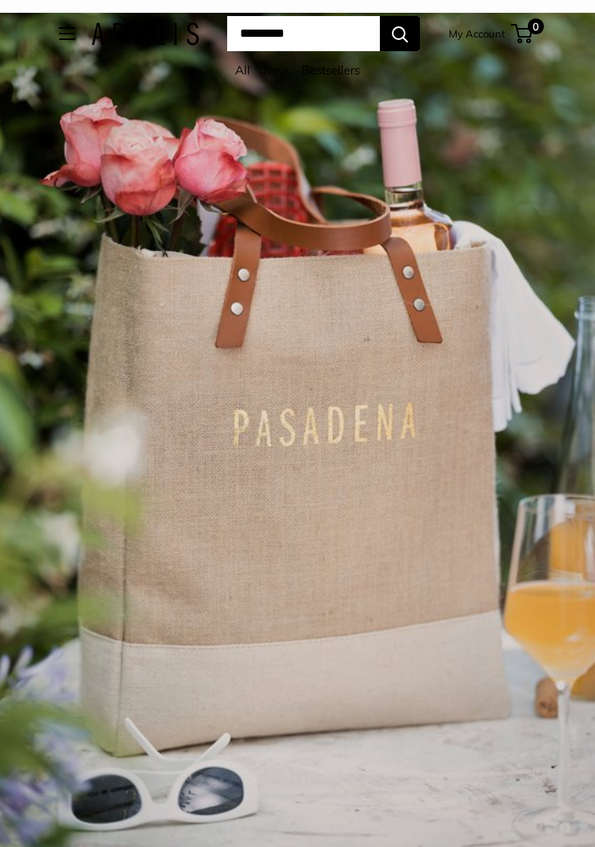
click at [59, 34] on button "Open menu" at bounding box center [67, 33] width 16 height 13
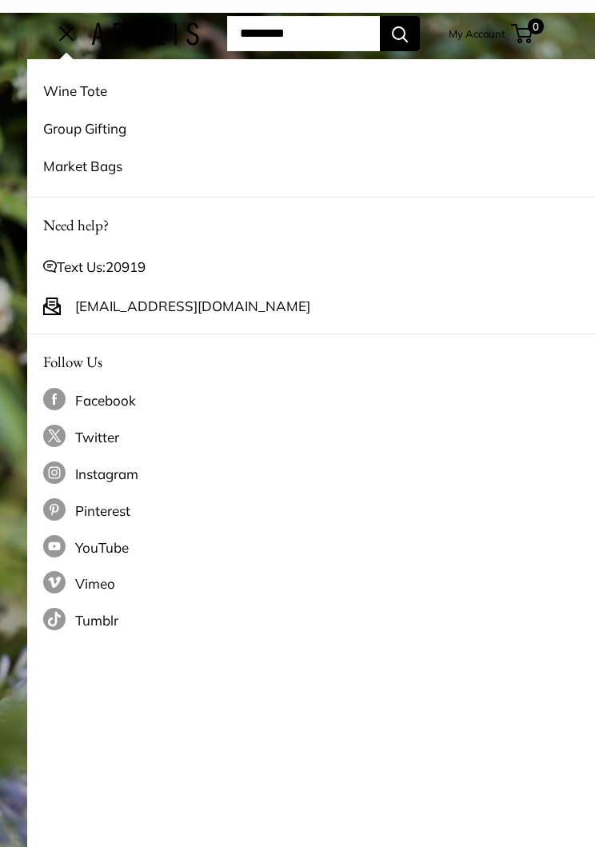
click at [92, 173] on link "Market Bags" at bounding box center [324, 166] width 563 height 38
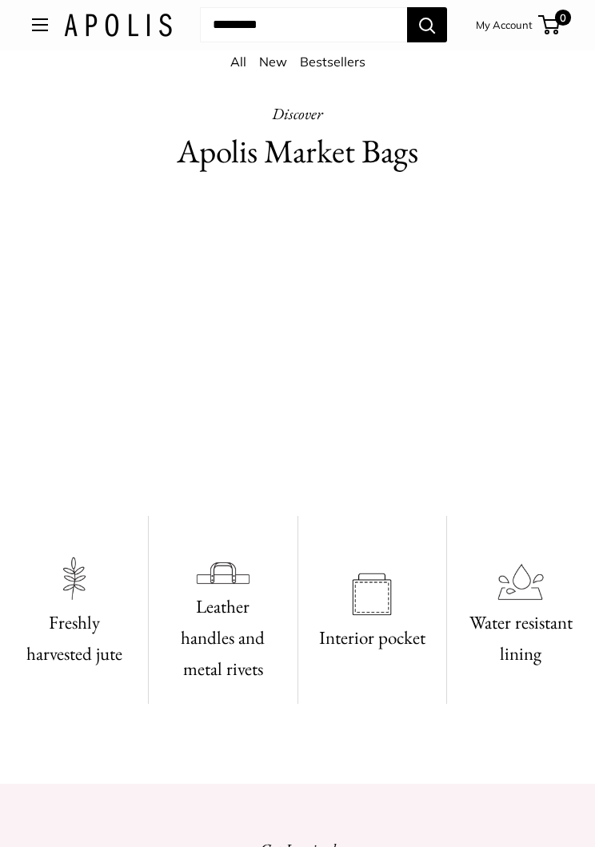
scroll to position [458, 0]
click at [524, 263] on video at bounding box center [297, 350] width 531 height 266
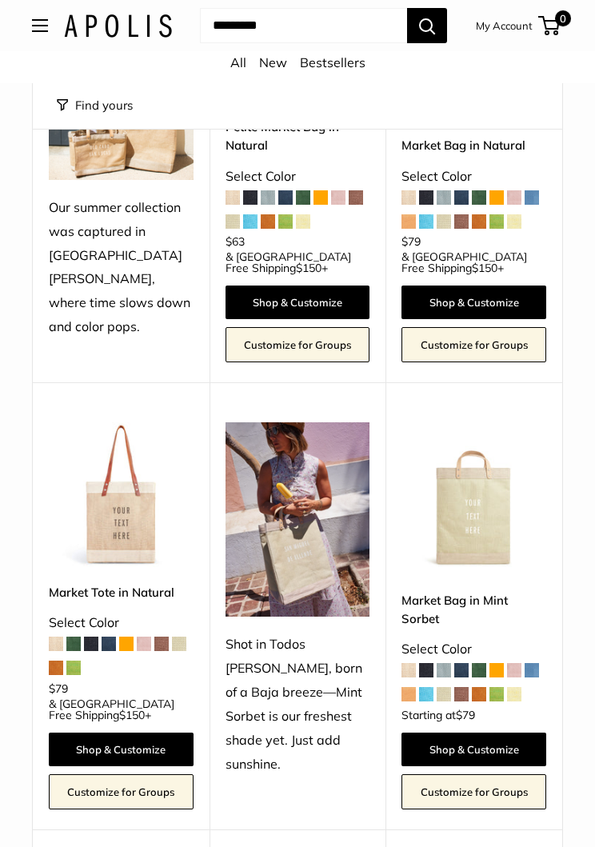
scroll to position [342, 0]
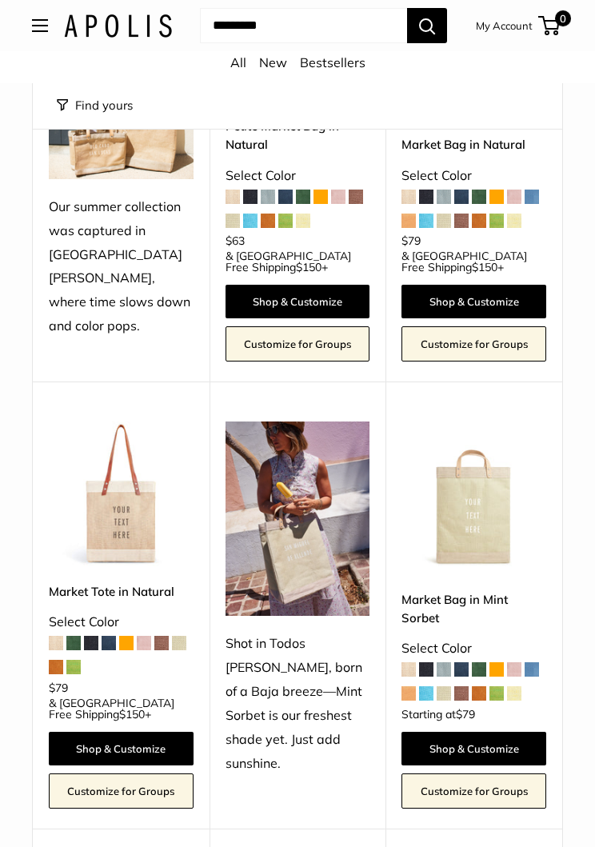
click at [86, 549] on img at bounding box center [121, 494] width 145 height 145
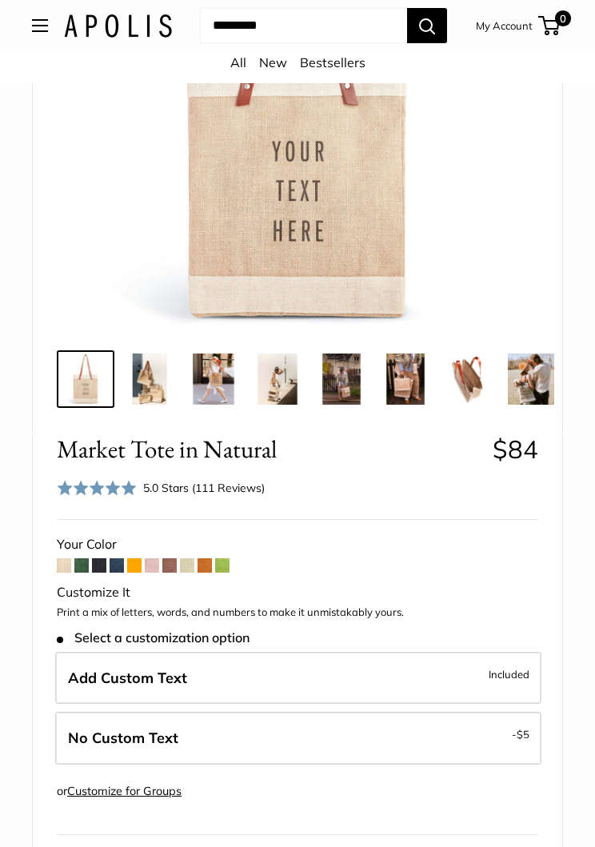
scroll to position [310, 0]
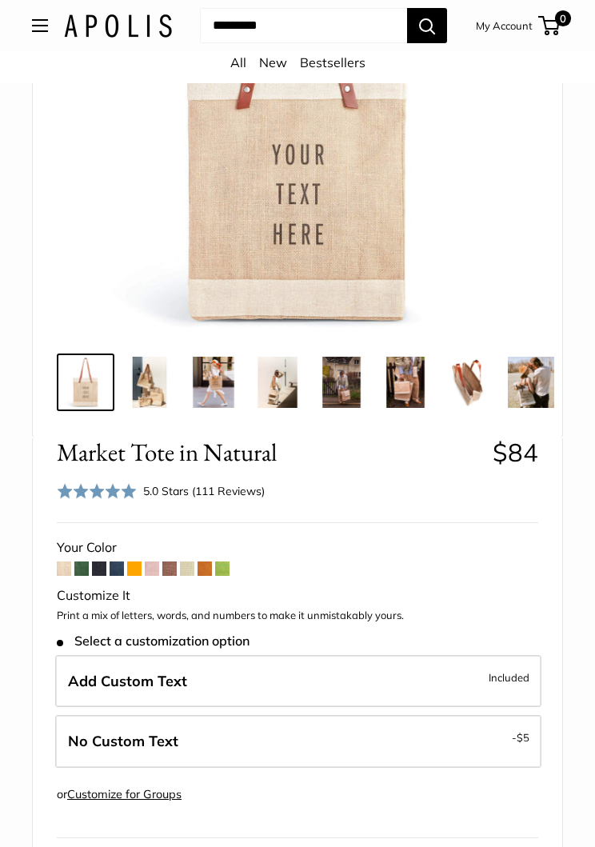
click at [220, 382] on img at bounding box center [213, 382] width 51 height 51
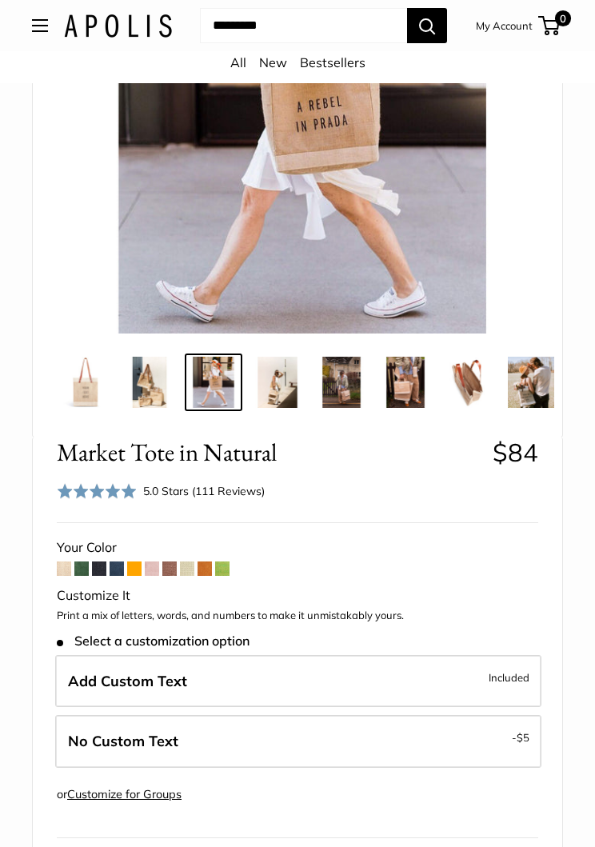
click at [283, 390] on img at bounding box center [277, 382] width 51 height 51
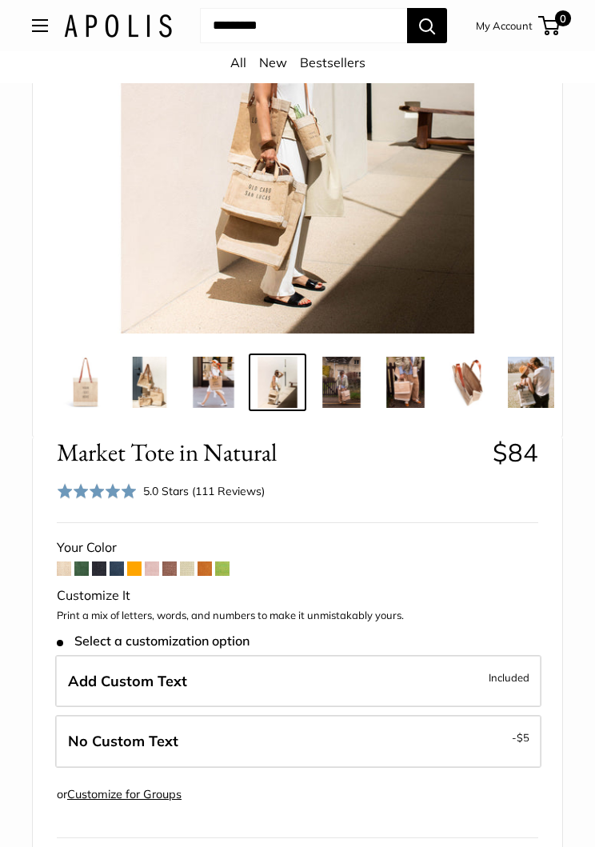
click at [170, 566] on span at bounding box center [169, 568] width 14 height 14
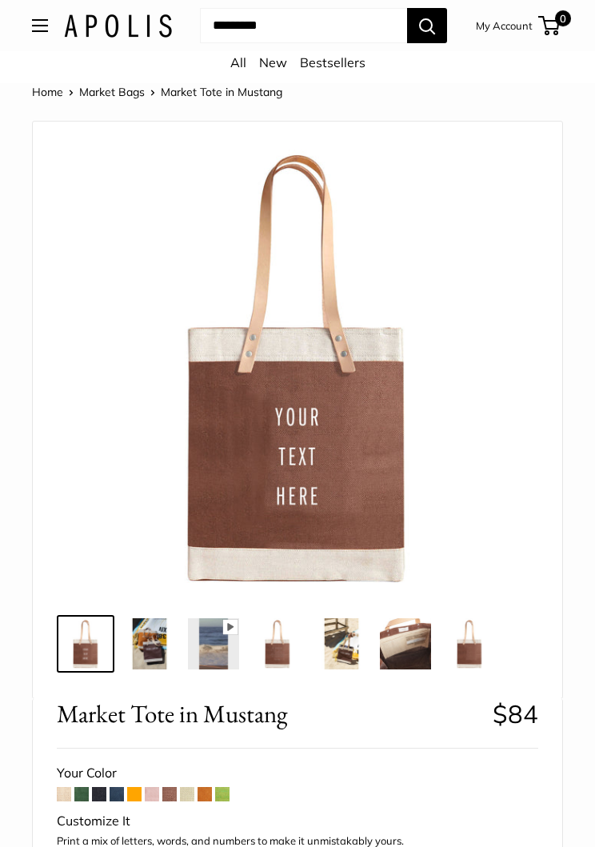
scroll to position [24, 0]
click at [154, 650] on img at bounding box center [149, 644] width 51 height 51
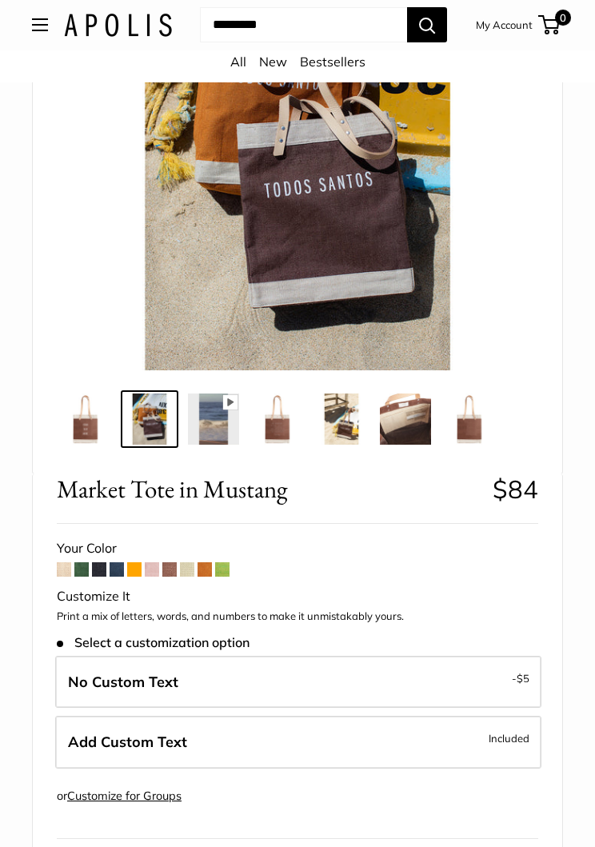
scroll to position [253, 0]
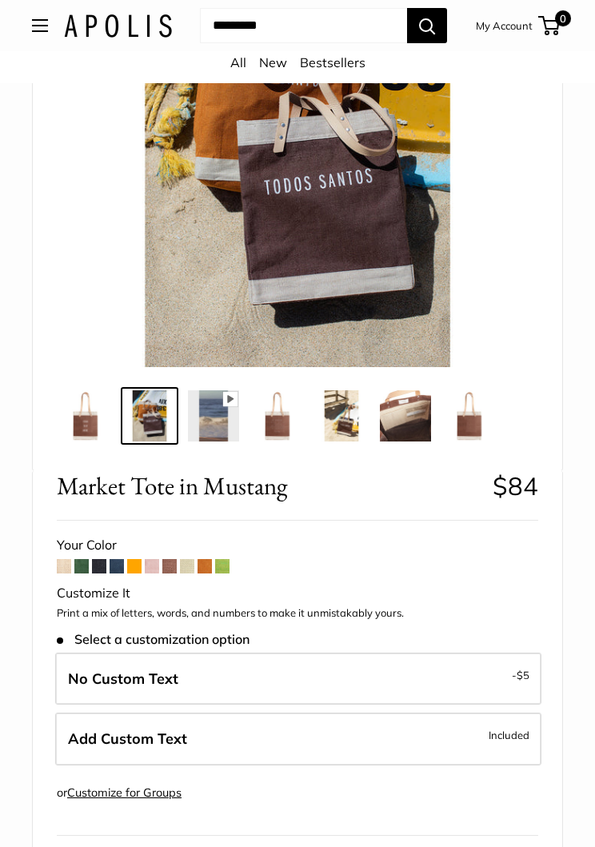
click at [151, 571] on span at bounding box center [152, 566] width 14 height 14
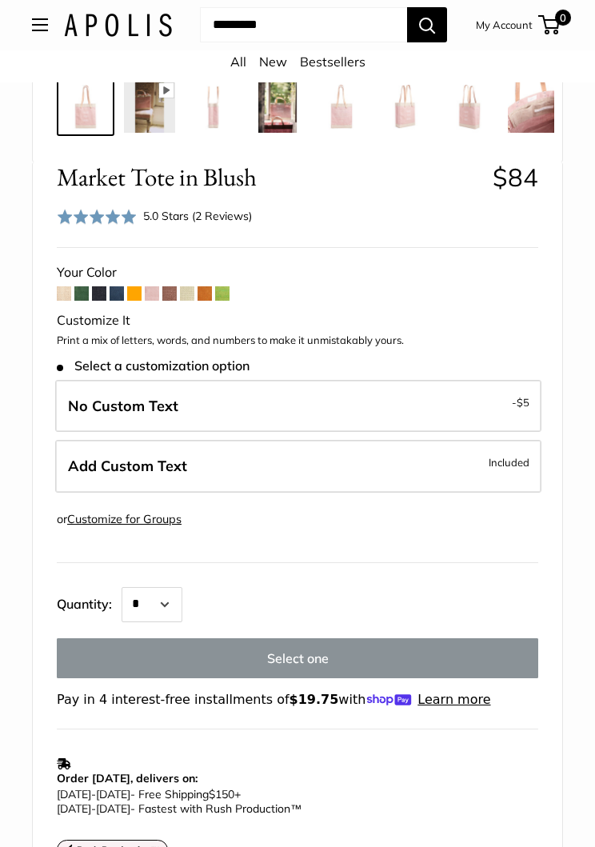
scroll to position [597, 0]
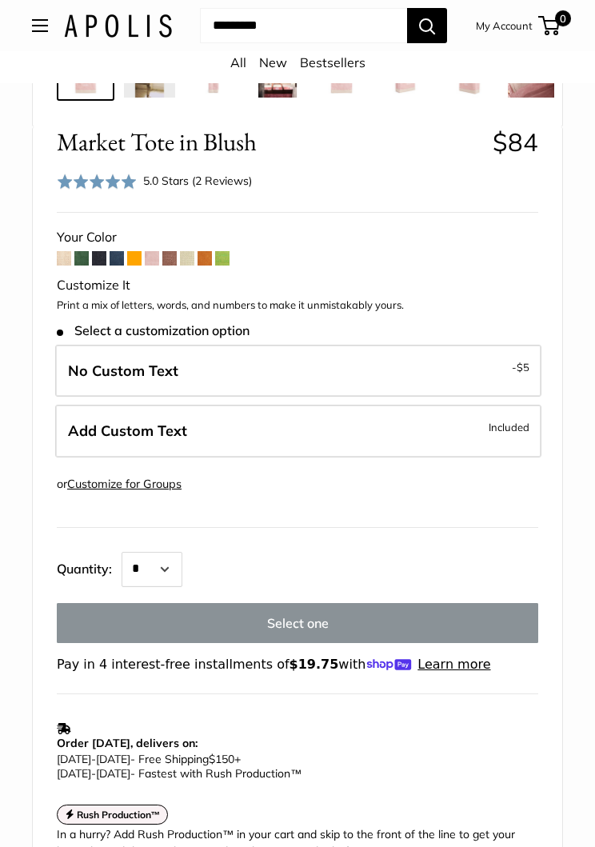
click at [410, 370] on label "No Custom Text - $5" at bounding box center [298, 371] width 486 height 53
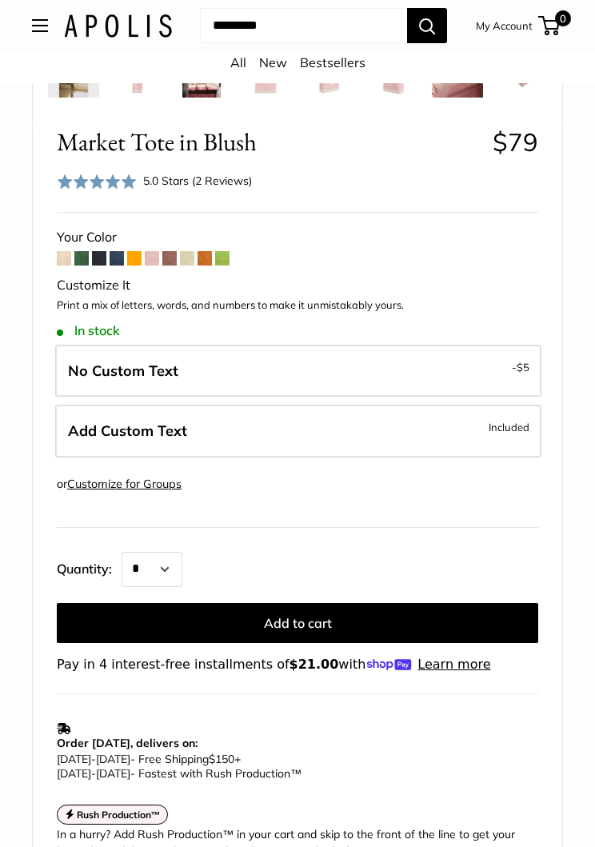
scroll to position [0, 216]
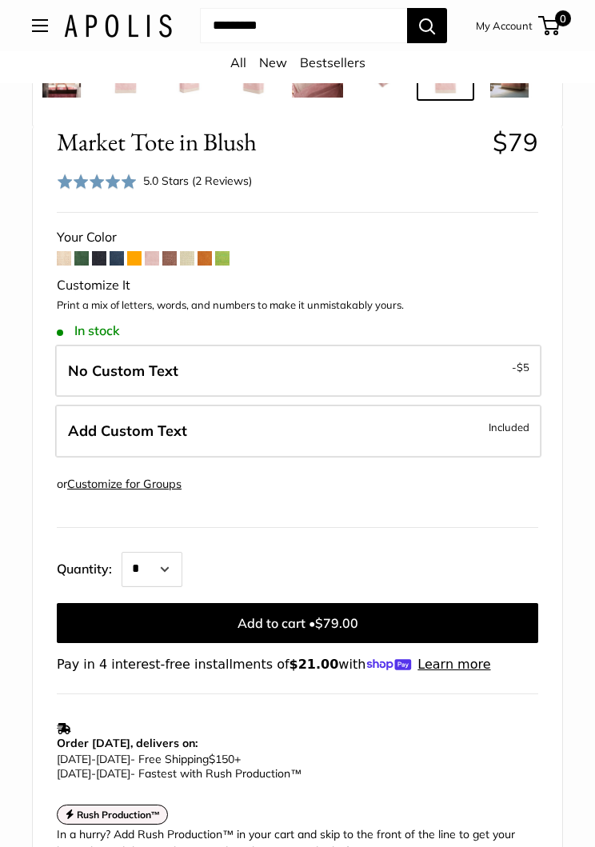
click at [166, 253] on span at bounding box center [169, 258] width 14 height 14
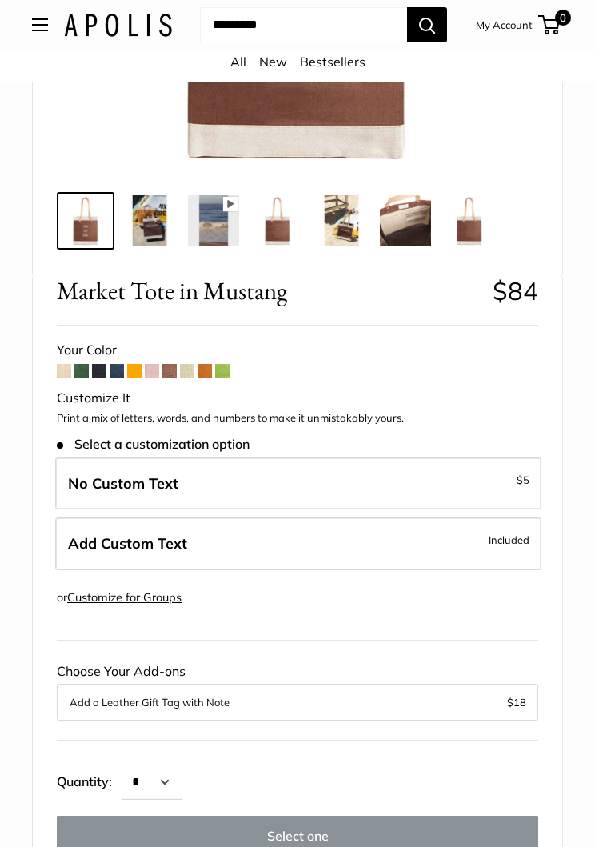
scroll to position [448, 0]
click at [263, 484] on label "No Custom Text - $5" at bounding box center [298, 484] width 486 height 53
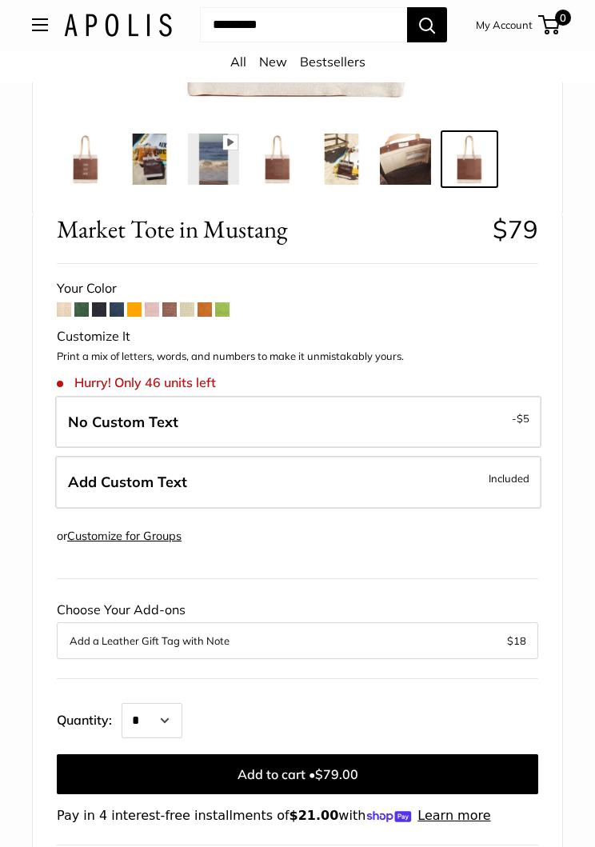
scroll to position [541, 0]
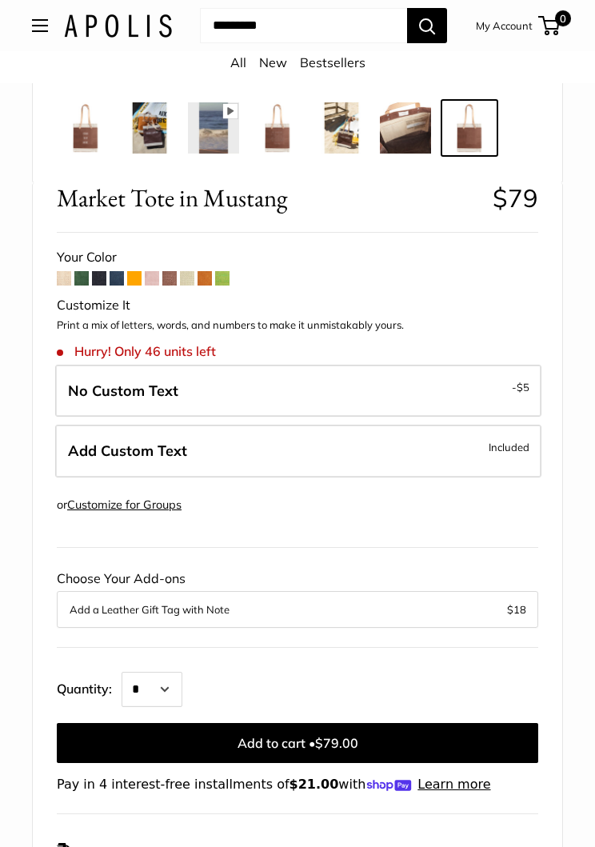
click at [394, 741] on button "Add to cart • $79.00" at bounding box center [298, 743] width 482 height 40
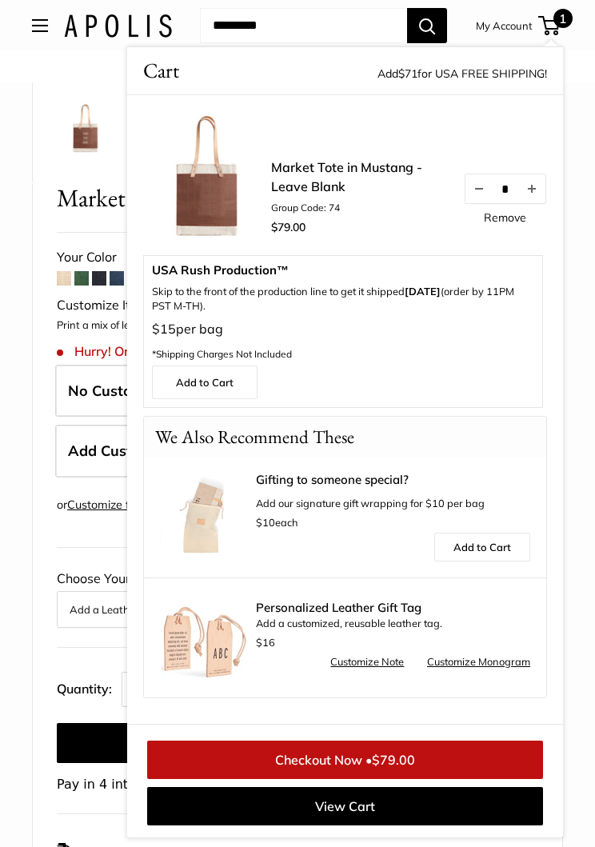
click at [447, 779] on link "Checkout Now • $79.00" at bounding box center [345, 760] width 396 height 38
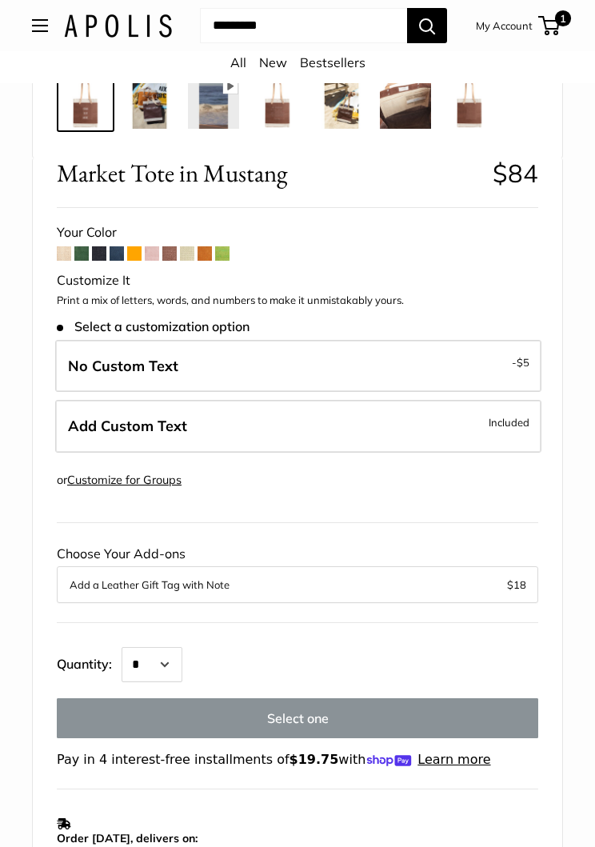
click at [141, 252] on span at bounding box center [134, 253] width 14 height 14
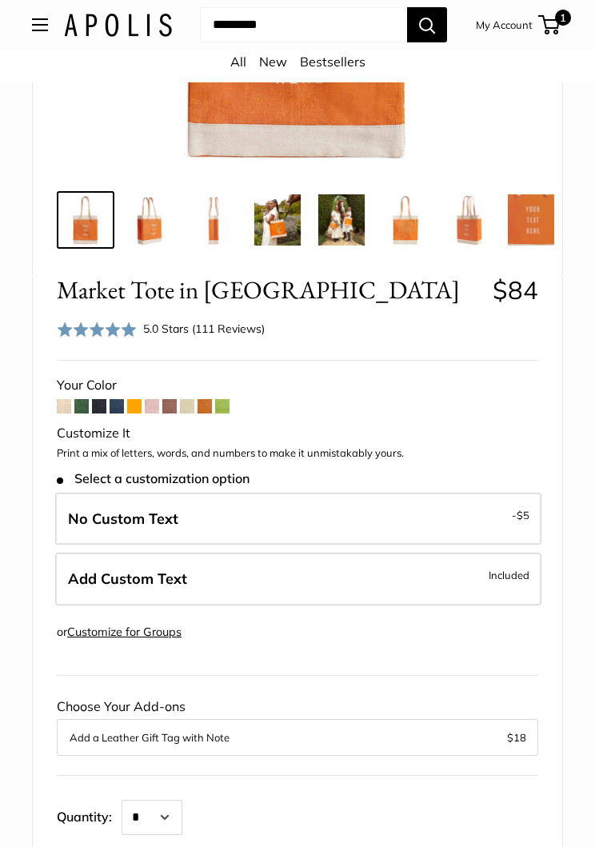
scroll to position [501, 0]
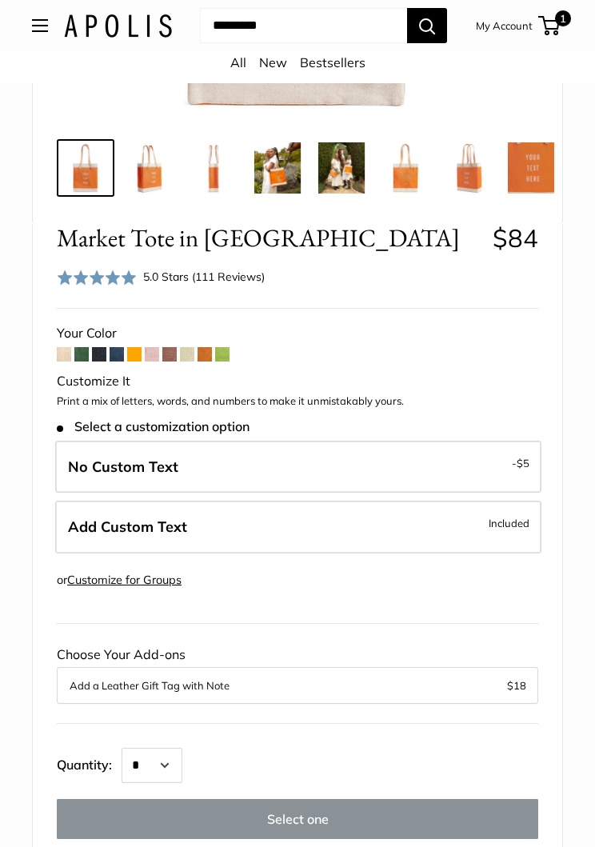
click at [147, 358] on span at bounding box center [152, 354] width 14 height 14
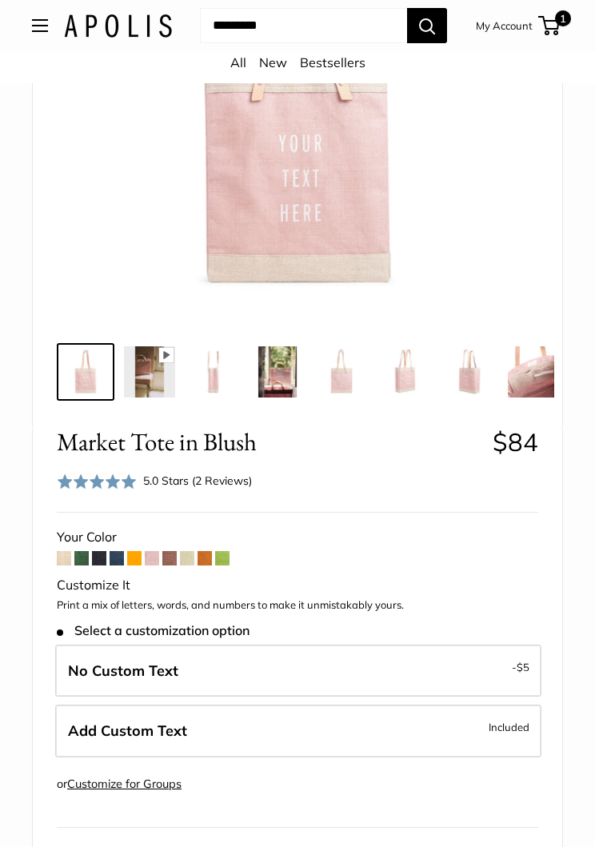
scroll to position [374, 0]
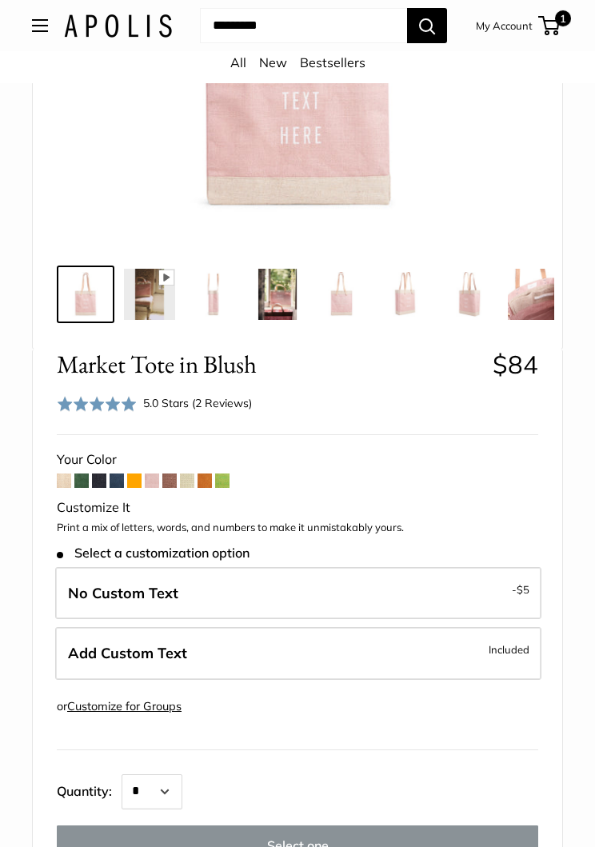
click at [253, 588] on label "No Custom Text - $5" at bounding box center [298, 593] width 486 height 53
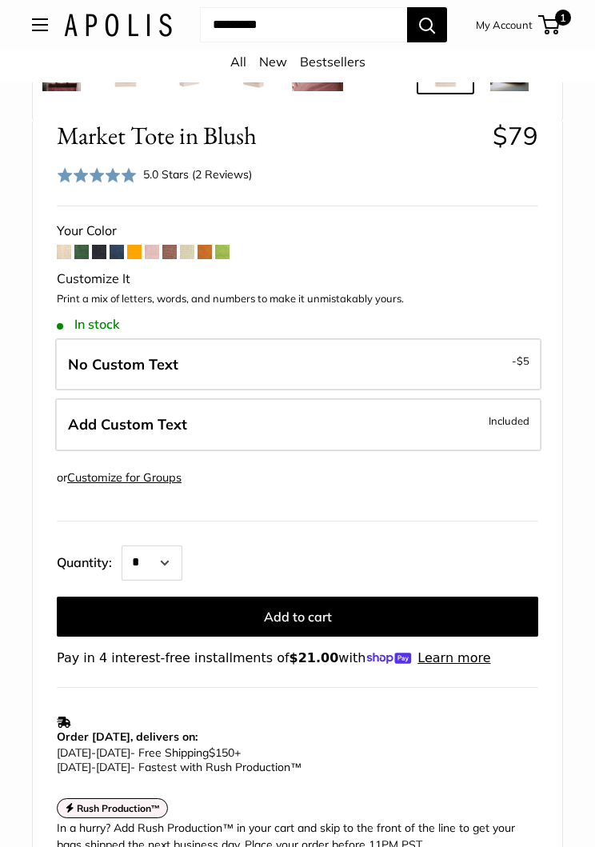
scroll to position [604, 0]
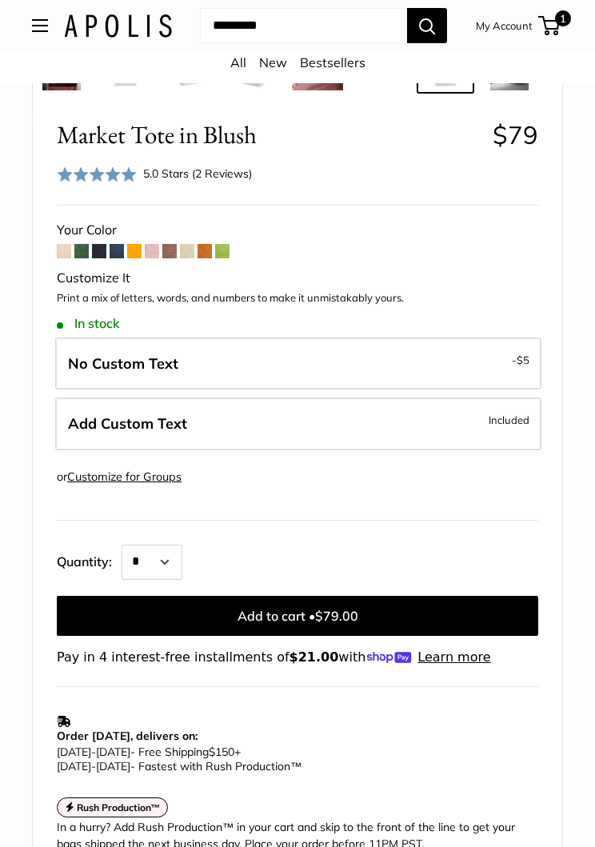
click at [334, 609] on span "$79.00" at bounding box center [336, 616] width 43 height 16
